Goal: Contribute content: Contribute content

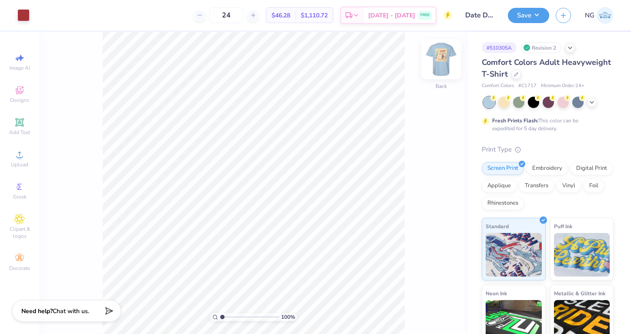
click at [446, 60] on img at bounding box center [441, 59] width 35 height 35
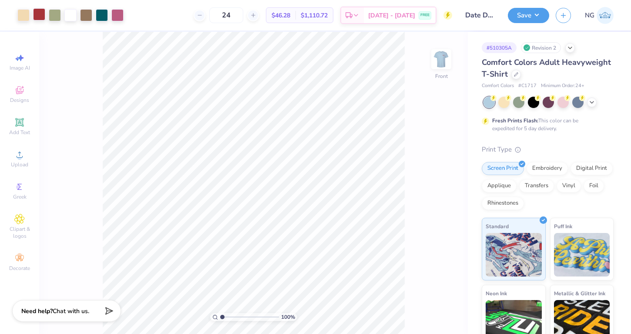
click at [43, 16] on div at bounding box center [39, 14] width 12 height 12
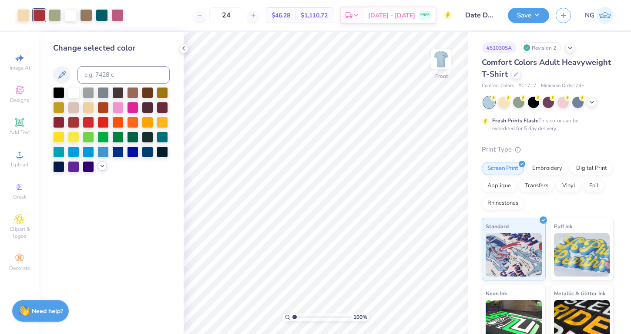
click at [104, 167] on icon at bounding box center [102, 165] width 7 height 7
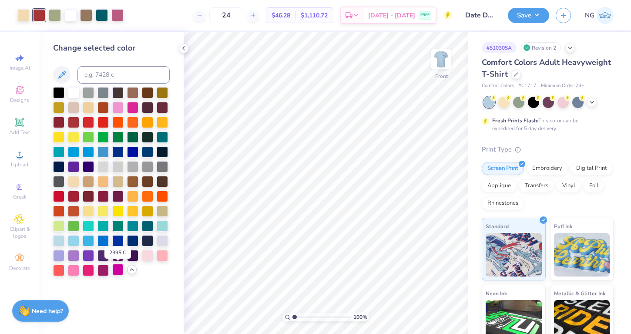
click at [117, 269] on div at bounding box center [117, 269] width 11 height 11
click at [135, 106] on div at bounding box center [132, 106] width 11 height 11
click at [133, 104] on div at bounding box center [132, 106] width 11 height 11
click at [128, 105] on div at bounding box center [132, 106] width 11 height 11
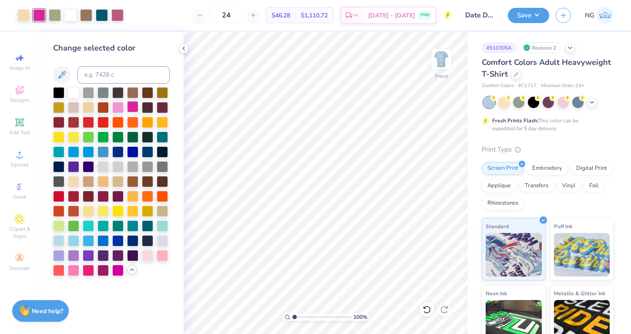
click at [131, 104] on div at bounding box center [132, 106] width 11 height 11
click at [104, 272] on div at bounding box center [102, 269] width 11 height 11
click at [119, 22] on div "Art colors" at bounding box center [62, 15] width 124 height 30
click at [118, 17] on div at bounding box center [117, 14] width 12 height 12
click at [77, 273] on div at bounding box center [73, 269] width 11 height 11
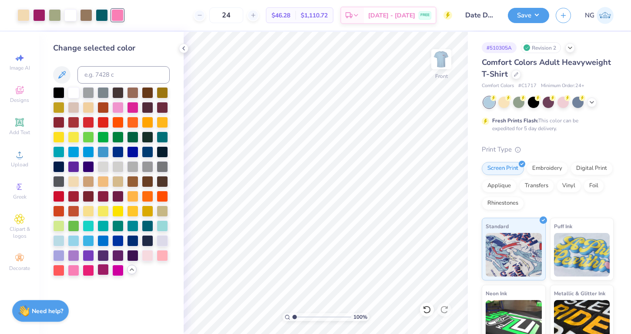
click at [105, 271] on div at bounding box center [102, 269] width 11 height 11
click at [428, 308] on icon at bounding box center [426, 309] width 9 height 9
click at [428, 312] on icon at bounding box center [426, 309] width 7 height 8
click at [41, 13] on div at bounding box center [39, 15] width 12 height 12
click at [62, 67] on button at bounding box center [61, 74] width 17 height 17
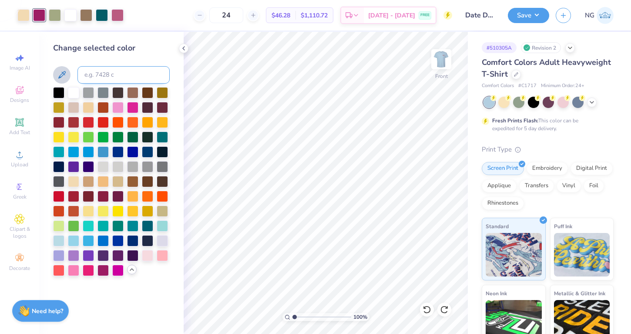
drag, startPoint x: 63, startPoint y: 75, endPoint x: 78, endPoint y: 69, distance: 16.0
click at [78, 69] on div at bounding box center [111, 74] width 117 height 17
click at [94, 73] on input at bounding box center [123, 74] width 92 height 17
click at [57, 73] on icon at bounding box center [62, 75] width 10 height 10
click at [63, 72] on icon at bounding box center [61, 74] width 7 height 7
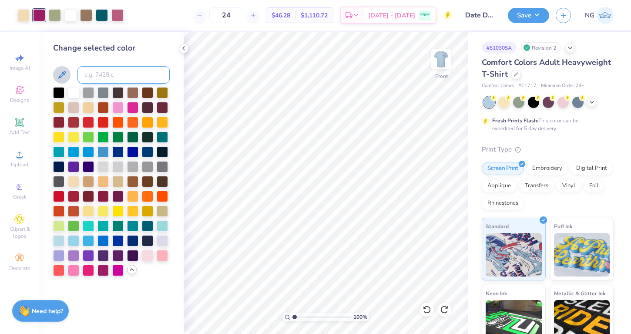
click at [96, 72] on input at bounding box center [123, 74] width 92 height 17
type input "7432"
click at [422, 308] on icon at bounding box center [426, 309] width 9 height 9
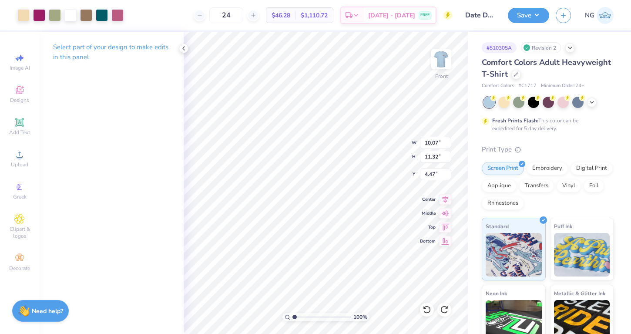
type input "4.48"
type input "4.42"
click at [182, 44] on div at bounding box center [184, 49] width 10 height 10
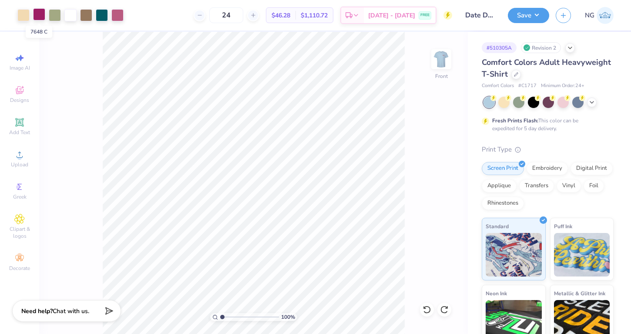
click at [42, 18] on div at bounding box center [39, 14] width 12 height 12
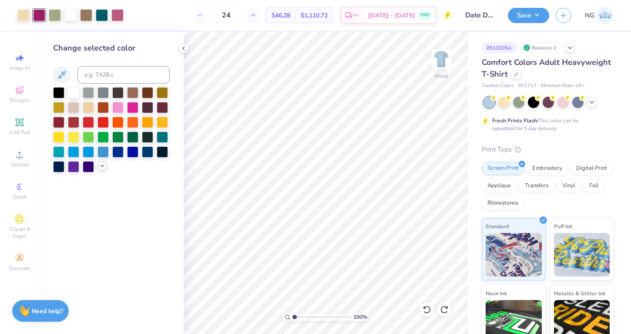
click at [100, 170] on div at bounding box center [102, 166] width 10 height 10
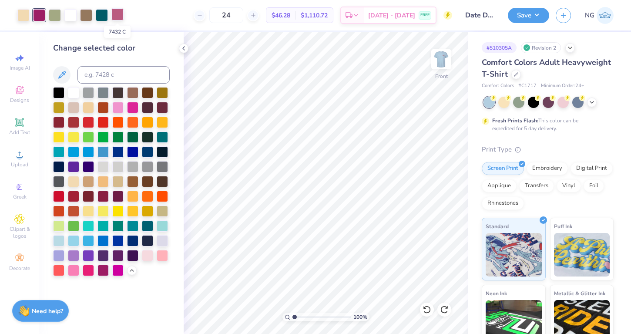
click at [116, 15] on div at bounding box center [117, 14] width 12 height 12
click at [101, 271] on div at bounding box center [102, 269] width 11 height 11
click at [427, 306] on icon at bounding box center [426, 309] width 7 height 8
click at [33, 16] on div at bounding box center [39, 15] width 12 height 12
click at [75, 265] on div at bounding box center [73, 269] width 11 height 11
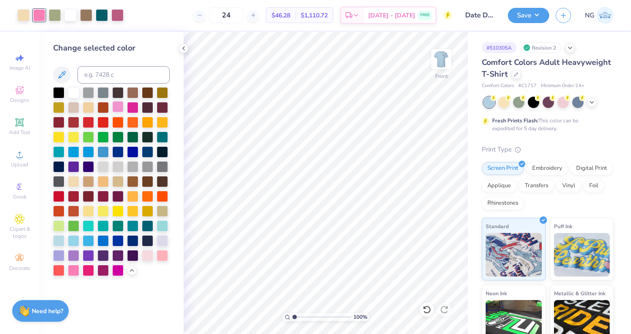
click at [121, 109] on div at bounding box center [117, 106] width 11 height 11
click at [73, 272] on div at bounding box center [73, 269] width 11 height 11
click at [117, 17] on div at bounding box center [117, 14] width 12 height 12
click at [98, 270] on div at bounding box center [102, 269] width 11 height 11
click at [99, 198] on div at bounding box center [102, 195] width 11 height 11
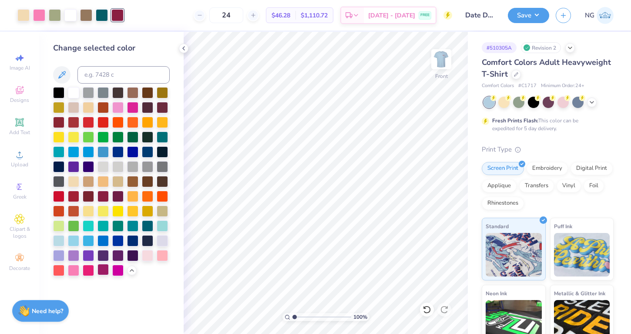
click at [107, 270] on div at bounding box center [102, 269] width 11 height 11
click at [168, 274] on div at bounding box center [111, 181] width 117 height 189
click at [163, 105] on div at bounding box center [162, 106] width 11 height 11
click at [426, 311] on icon at bounding box center [426, 309] width 9 height 9
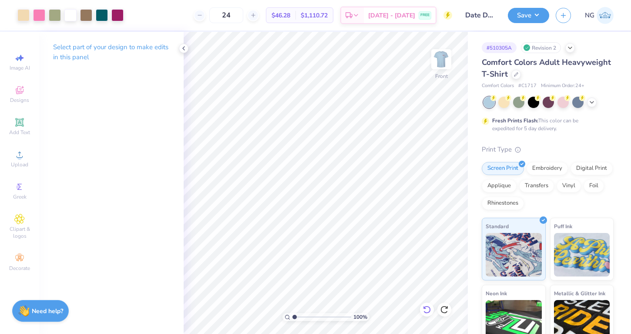
click at [426, 311] on icon at bounding box center [426, 309] width 9 height 9
click at [449, 55] on img at bounding box center [441, 59] width 35 height 35
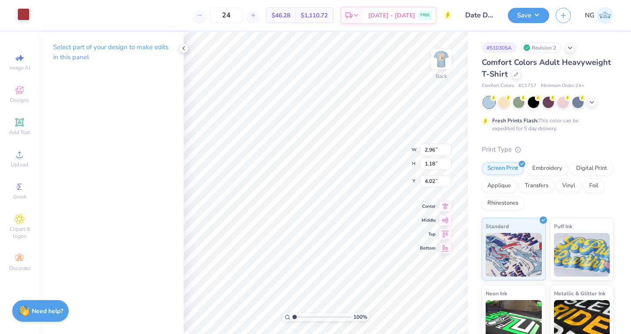
click at [25, 15] on div at bounding box center [23, 14] width 12 height 12
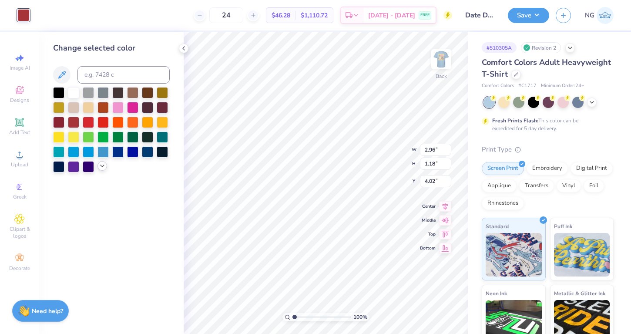
click at [99, 168] on icon at bounding box center [102, 165] width 7 height 7
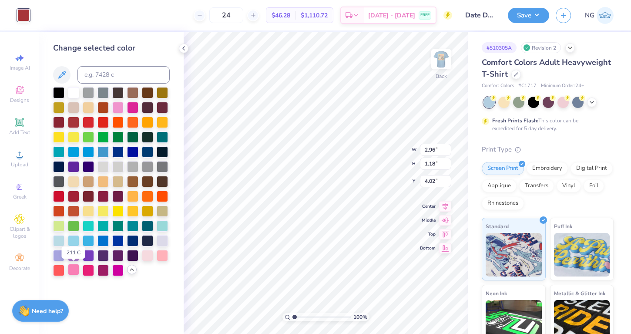
click at [71, 266] on div at bounding box center [73, 269] width 11 height 11
click at [181, 249] on div "Change selected color" at bounding box center [111, 183] width 144 height 302
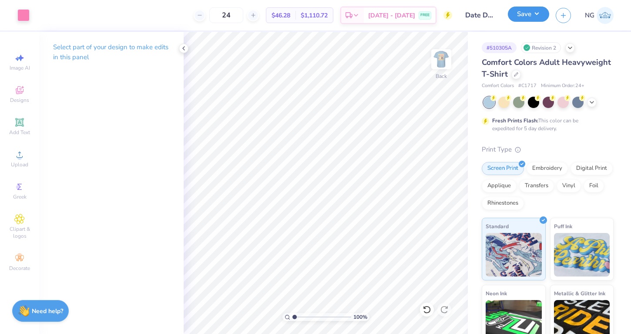
click at [532, 14] on button "Save" at bounding box center [528, 14] width 41 height 15
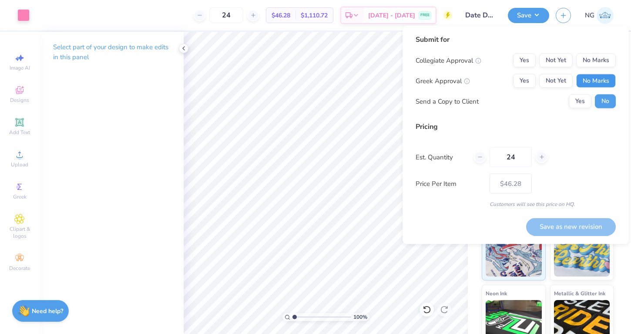
click at [596, 79] on button "No Marks" at bounding box center [596, 81] width 40 height 14
click at [568, 79] on button "Not Yet" at bounding box center [555, 81] width 33 height 14
click at [595, 60] on button "No Marks" at bounding box center [596, 61] width 40 height 14
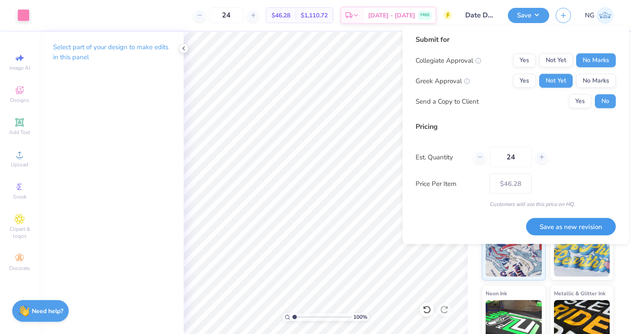
click at [581, 224] on button "Save as new revision" at bounding box center [571, 227] width 90 height 18
type input "$46.28"
